Goal: Task Accomplishment & Management: Complete application form

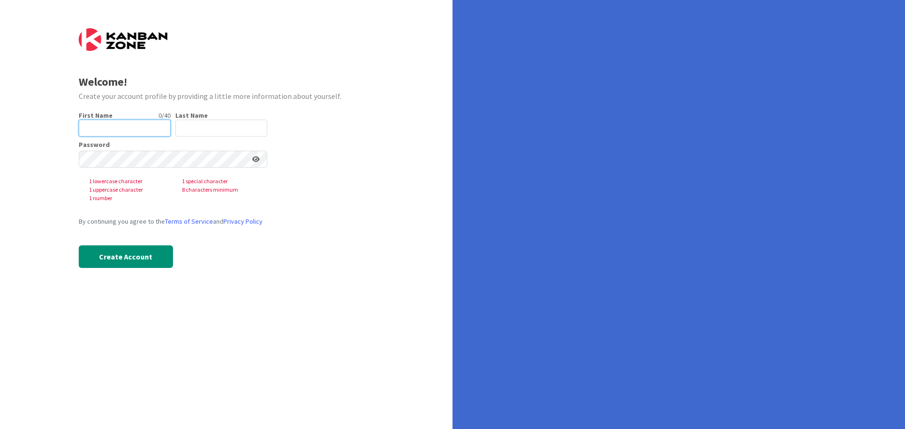
click at [110, 127] on input "text" at bounding box center [125, 128] width 92 height 17
type input "Rocky"
click at [190, 128] on input "text" at bounding box center [221, 128] width 92 height 17
type input "[PERSON_NAME]"
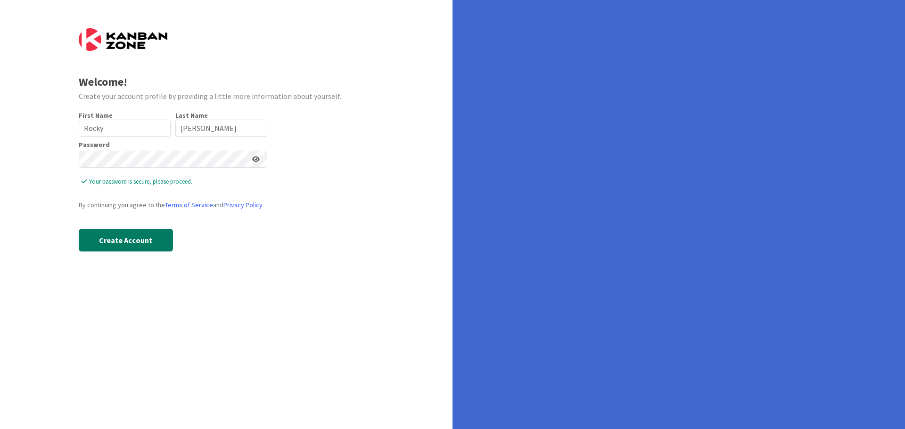
click at [123, 242] on button "Create Account" at bounding box center [126, 240] width 94 height 23
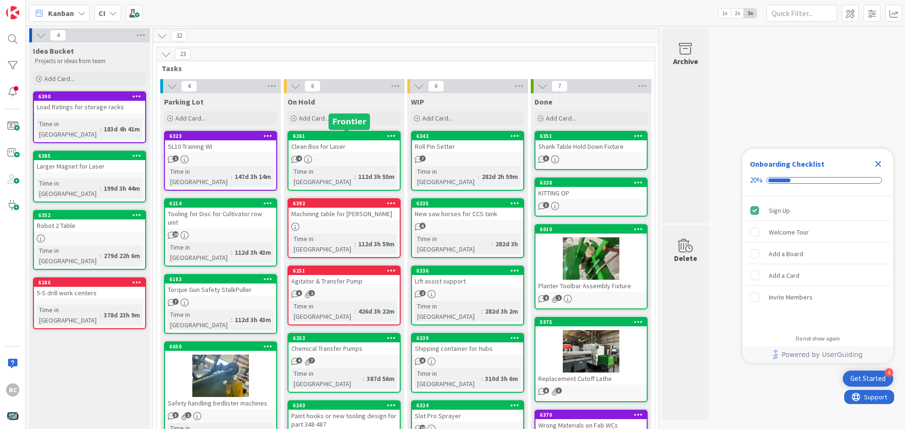
click at [336, 139] on div "6261" at bounding box center [346, 136] width 107 height 7
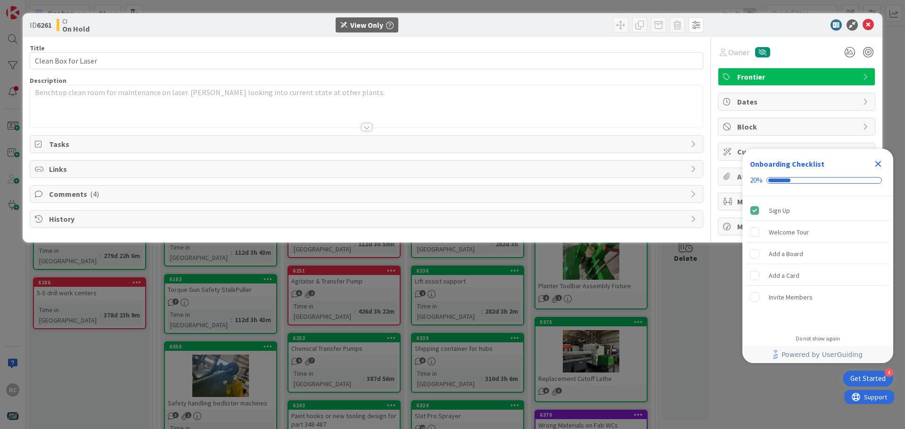
click at [39, 145] on icon at bounding box center [39, 144] width 9 height 8
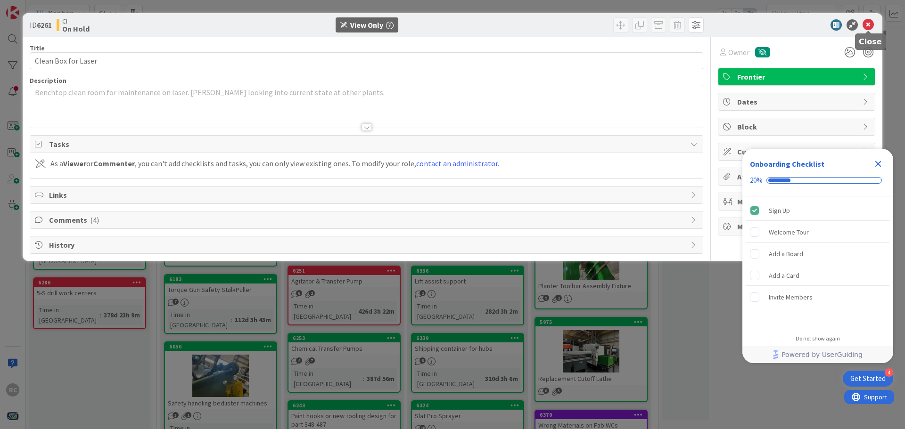
click at [871, 25] on icon at bounding box center [867, 24] width 11 height 11
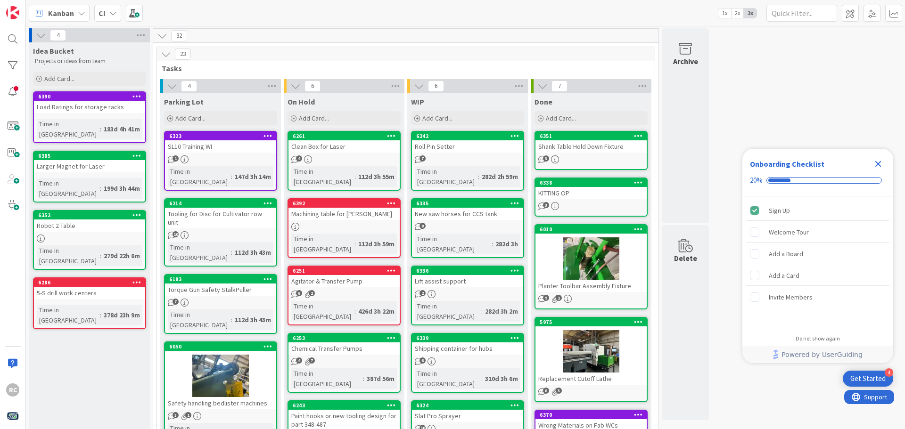
click at [565, 266] on div at bounding box center [590, 259] width 111 height 42
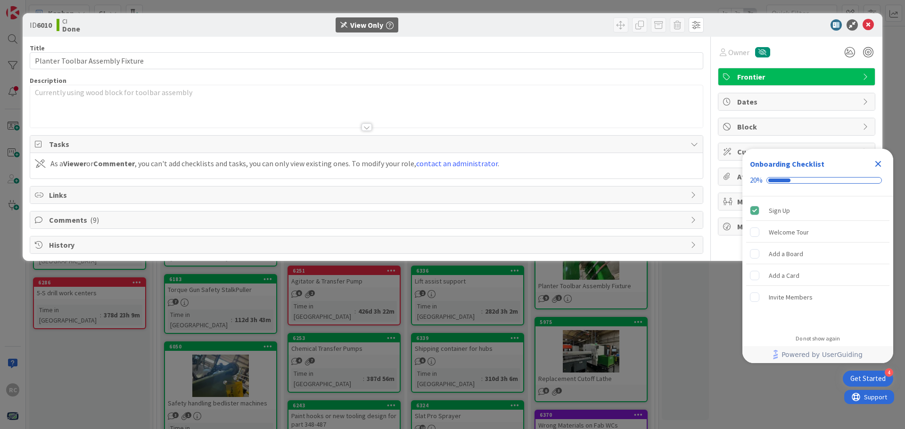
click at [359, 26] on div "View Only" at bounding box center [366, 24] width 33 height 11
click at [879, 165] on icon "Close Checklist" at bounding box center [878, 164] width 6 height 6
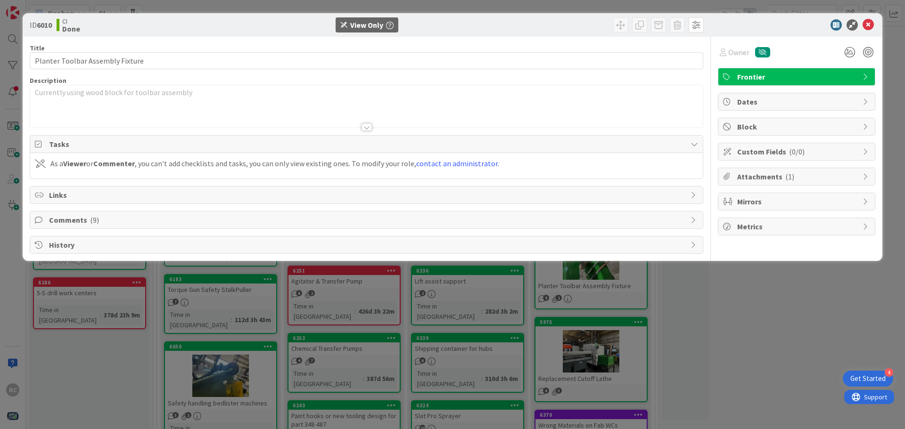
click at [821, 174] on span "Attachments ( 1 )" at bounding box center [797, 176] width 121 height 11
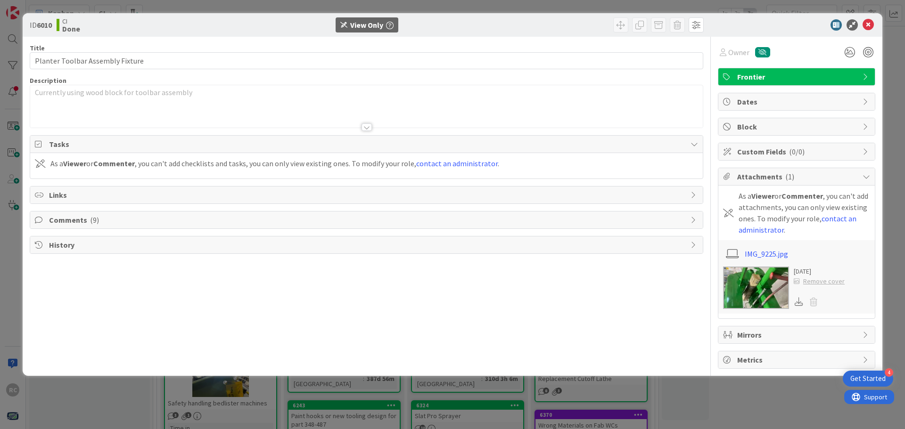
click at [764, 279] on img at bounding box center [756, 288] width 66 height 42
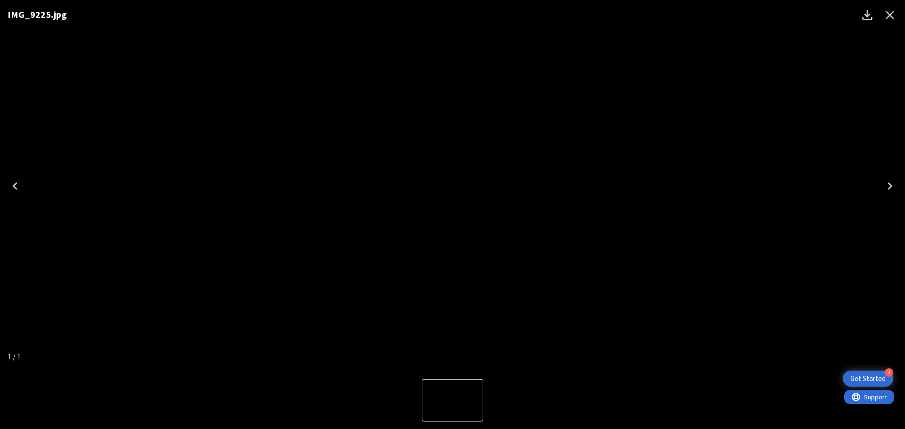
click at [888, 183] on icon "Next" at bounding box center [889, 186] width 5 height 8
click at [890, 14] on icon "Close" at bounding box center [889, 15] width 15 height 15
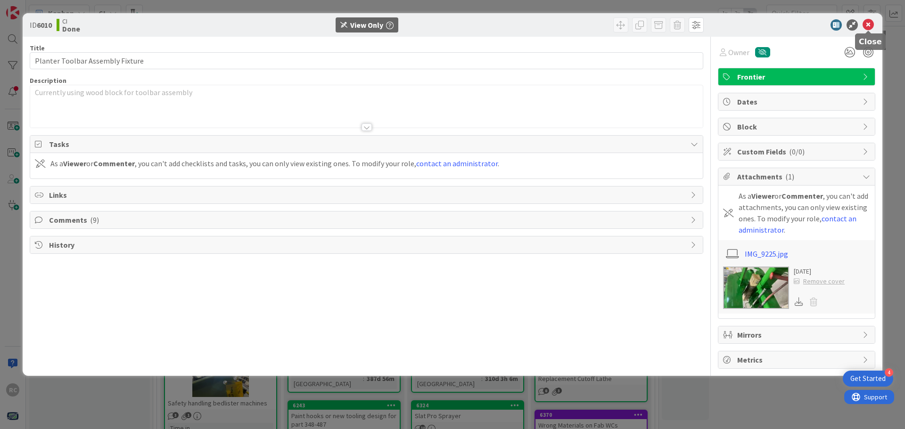
click at [866, 22] on icon at bounding box center [867, 24] width 11 height 11
